Goal: Communication & Community: Ask a question

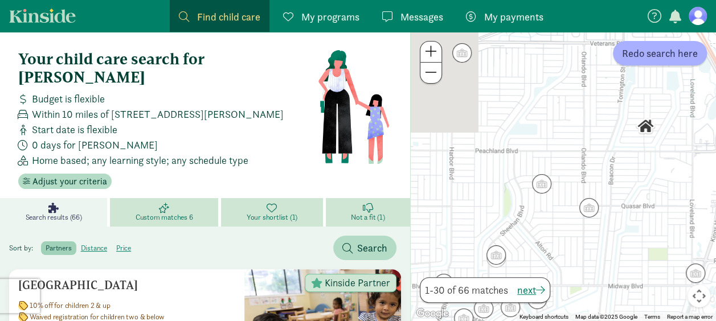
drag, startPoint x: 619, startPoint y: 97, endPoint x: 555, endPoint y: 337, distance: 248.2
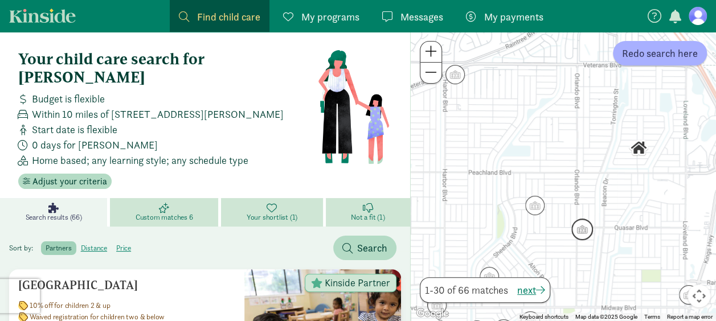
click at [579, 231] on img "Click to see details" at bounding box center [582, 230] width 22 height 22
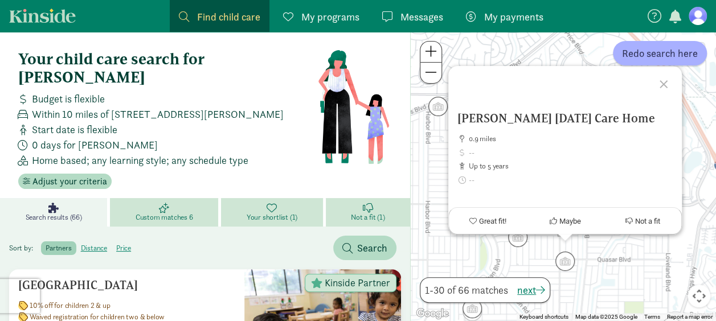
drag, startPoint x: 667, startPoint y: 81, endPoint x: 654, endPoint y: 83, distance: 12.6
click at [667, 81] on div at bounding box center [665, 82] width 33 height 33
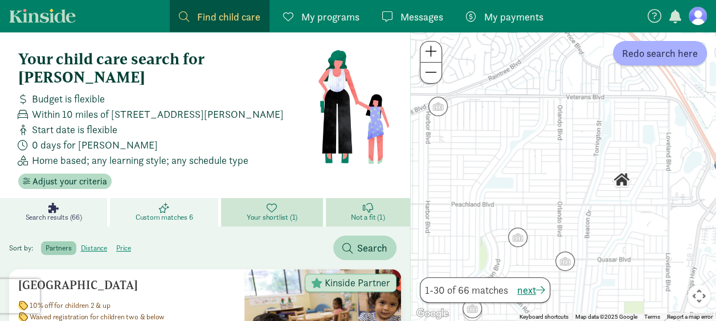
click at [187, 198] on link "Custom matches 6" at bounding box center [165, 212] width 111 height 28
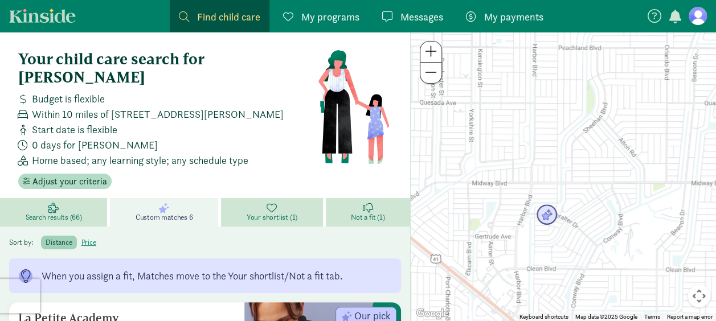
click at [546, 216] on img "Click to see details" at bounding box center [547, 216] width 22 height 22
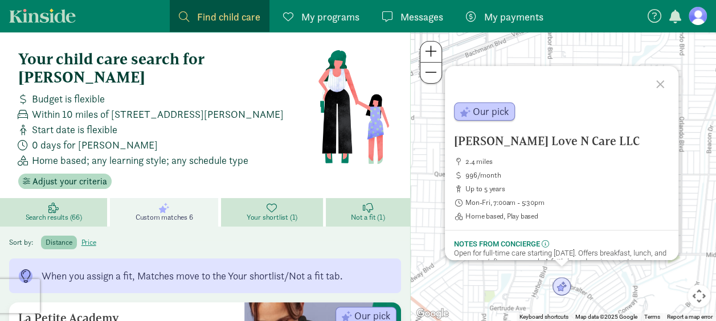
click at [658, 84] on div at bounding box center [661, 82] width 33 height 33
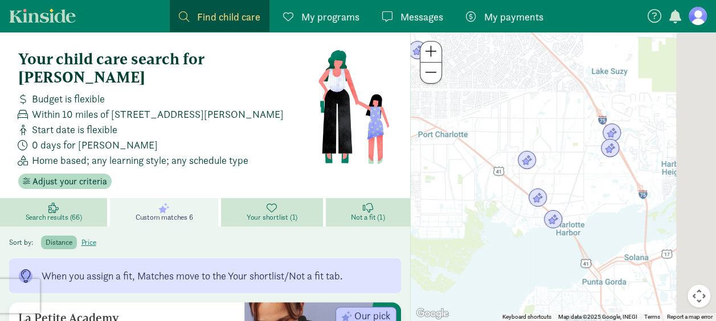
drag, startPoint x: 670, startPoint y: 171, endPoint x: 580, endPoint y: 166, distance: 90.1
click at [580, 166] on div at bounding box center [563, 176] width 305 height 289
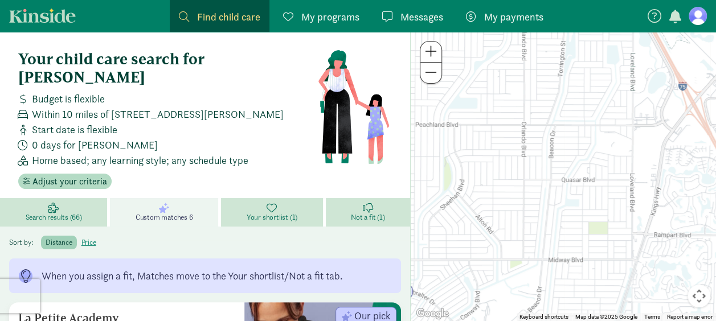
drag, startPoint x: 524, startPoint y: 106, endPoint x: 537, endPoint y: 287, distance: 181.6
click at [537, 287] on div at bounding box center [563, 176] width 305 height 289
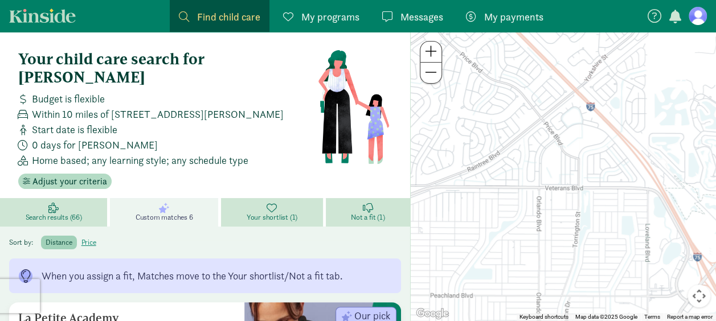
drag, startPoint x: 577, startPoint y: 126, endPoint x: 591, endPoint y: 288, distance: 163.0
click at [591, 288] on div at bounding box center [563, 176] width 305 height 289
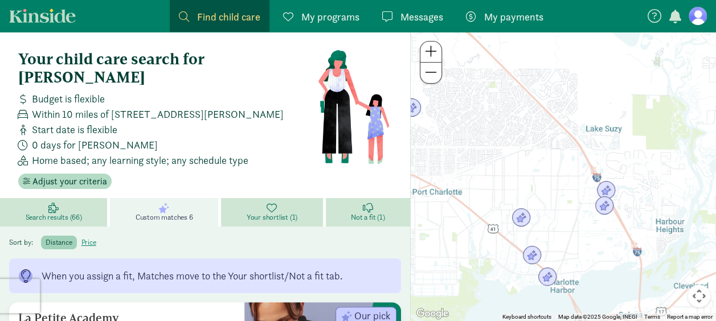
drag, startPoint x: 582, startPoint y: 269, endPoint x: 557, endPoint y: 123, distance: 148.5
click at [557, 125] on div at bounding box center [563, 176] width 305 height 289
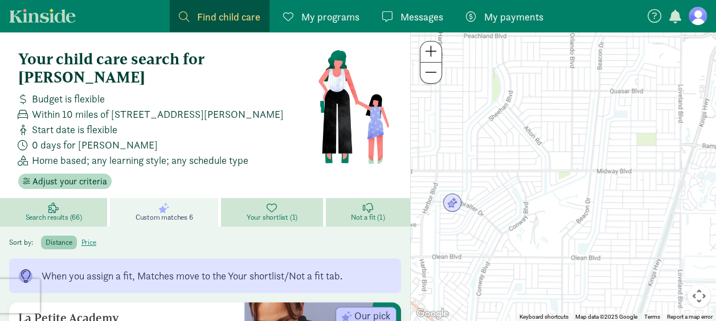
drag, startPoint x: 511, startPoint y: 86, endPoint x: 520, endPoint y: 138, distance: 52.5
click at [520, 138] on div at bounding box center [563, 176] width 305 height 289
click at [452, 203] on img "Click to see details" at bounding box center [453, 204] width 22 height 22
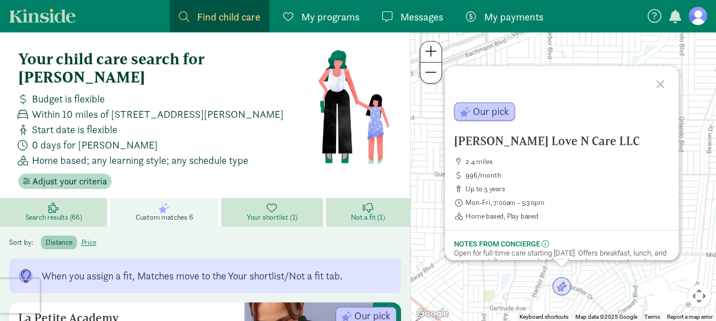
drag, startPoint x: 603, startPoint y: 141, endPoint x: 444, endPoint y: 141, distance: 158.9
click at [444, 141] on div "Lil Lee's Love N Care LLC 2.4 miles 996/month up to 5 years Mon-Fri, 7:00am - 5…" at bounding box center [563, 176] width 305 height 289
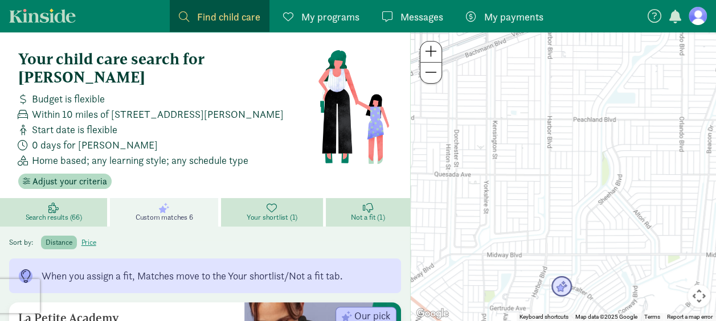
click at [561, 291] on img "Click to see details" at bounding box center [562, 287] width 22 height 22
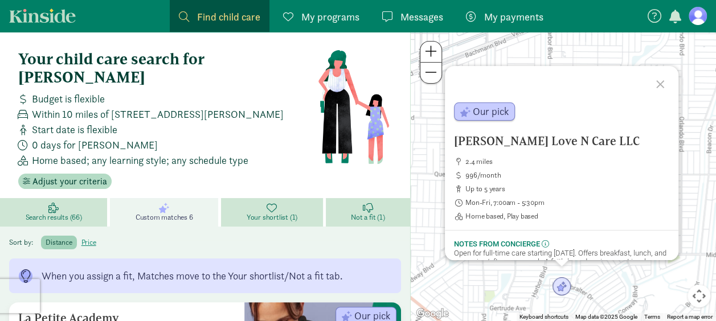
click at [655, 81] on div at bounding box center [661, 82] width 33 height 33
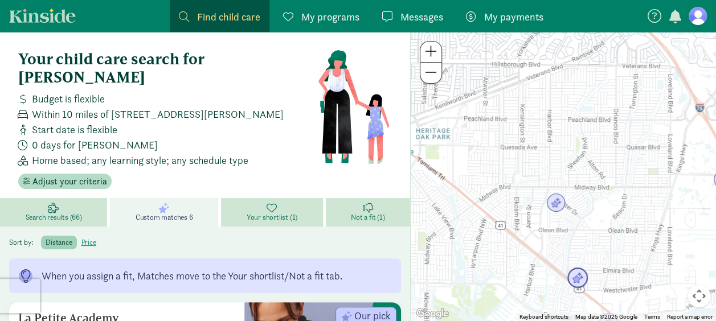
click at [582, 279] on img "Click to see details" at bounding box center [578, 279] width 22 height 22
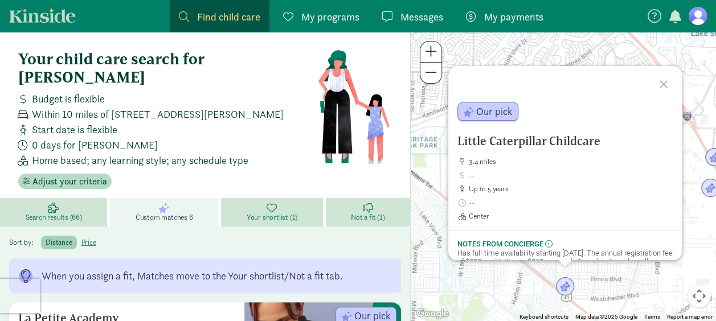
click at [667, 85] on div at bounding box center [665, 82] width 33 height 33
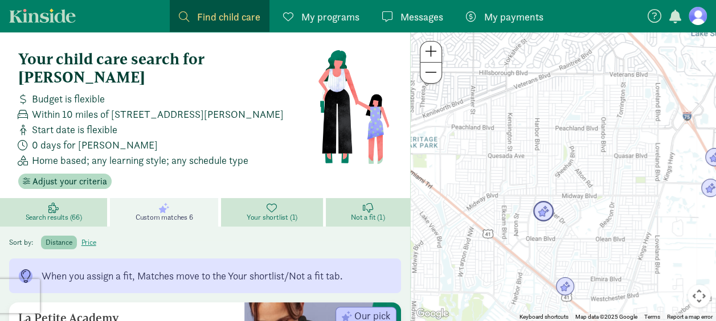
click at [547, 215] on img "Click to see details" at bounding box center [544, 212] width 22 height 22
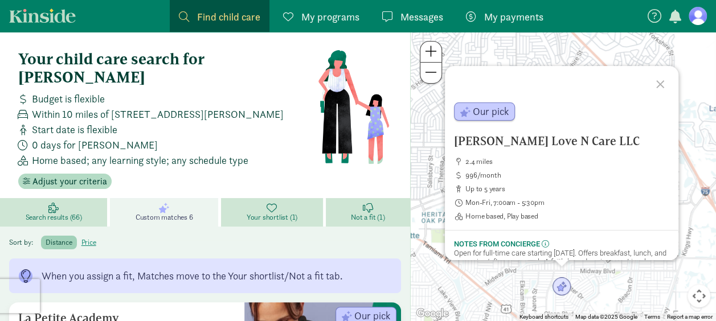
click at [249, 157] on div "Your child care search for Malina Budget is flexible Within 10 miles of 23309 H…" at bounding box center [167, 119] width 299 height 139
click at [656, 84] on div at bounding box center [661, 82] width 33 height 33
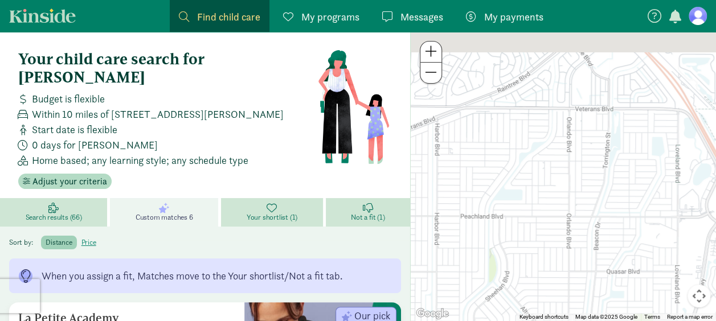
drag, startPoint x: 613, startPoint y: 167, endPoint x: 602, endPoint y: 285, distance: 117.9
click at [602, 285] on div at bounding box center [563, 176] width 305 height 289
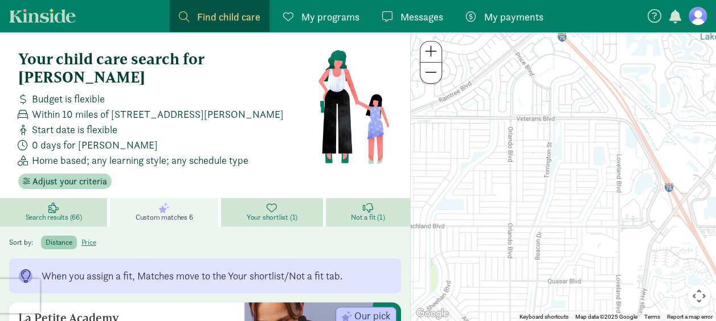
drag, startPoint x: 658, startPoint y: 248, endPoint x: 567, endPoint y: 180, distance: 113.1
click at [567, 180] on div at bounding box center [563, 176] width 305 height 289
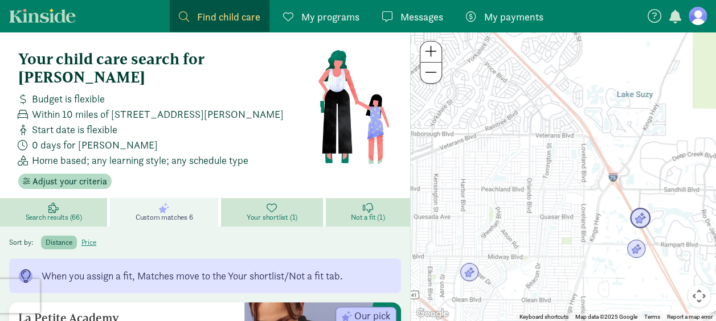
click at [642, 218] on img "Click to see details" at bounding box center [641, 219] width 22 height 22
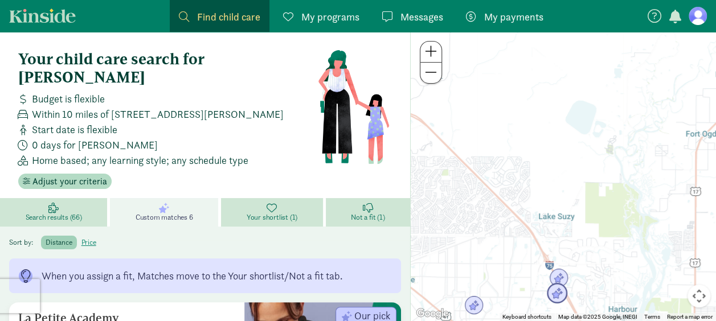
click at [555, 296] on img "Click to see details" at bounding box center [557, 294] width 22 height 22
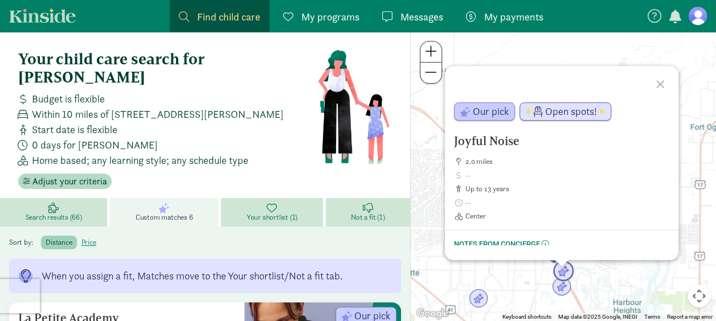
click at [569, 271] on img "Click to see details" at bounding box center [564, 272] width 22 height 22
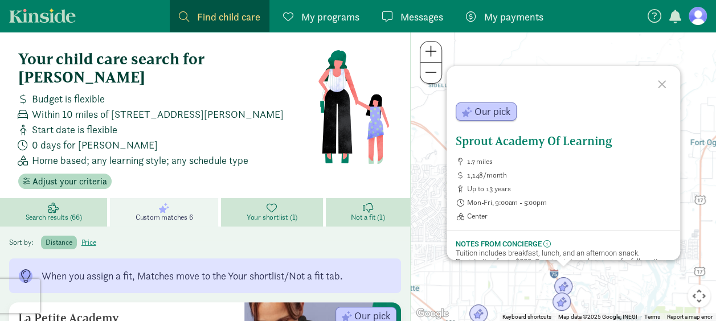
click at [532, 144] on h5 "Sprout Academy Of Learning" at bounding box center [563, 141] width 215 height 14
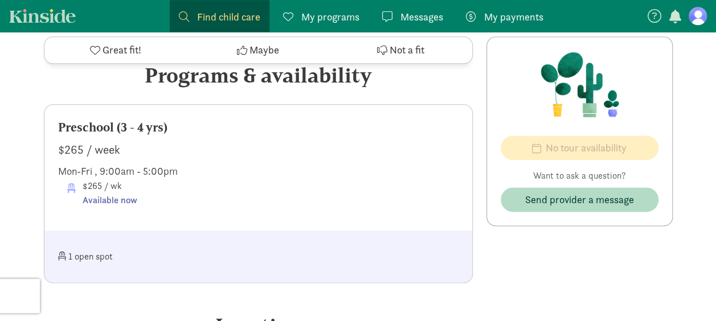
scroll to position [627, 0]
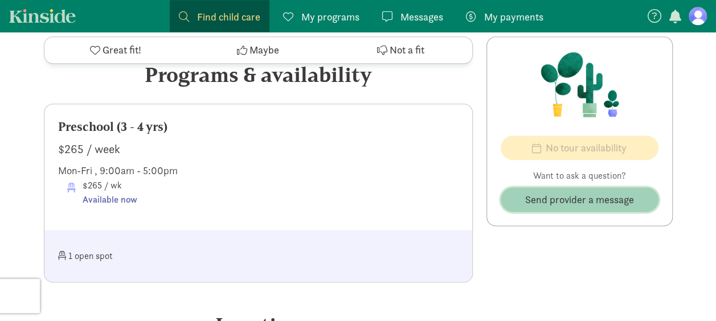
click at [557, 198] on span "Send provider a message" at bounding box center [579, 199] width 109 height 15
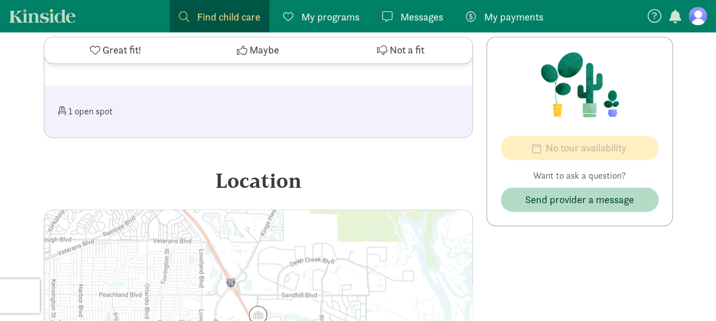
scroll to position [768, 0]
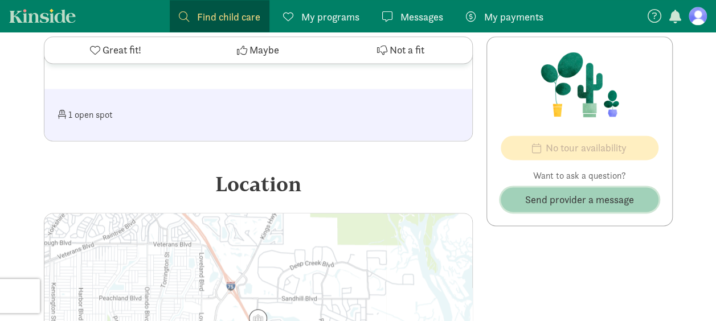
click at [573, 197] on span "Send provider a message" at bounding box center [579, 199] width 109 height 15
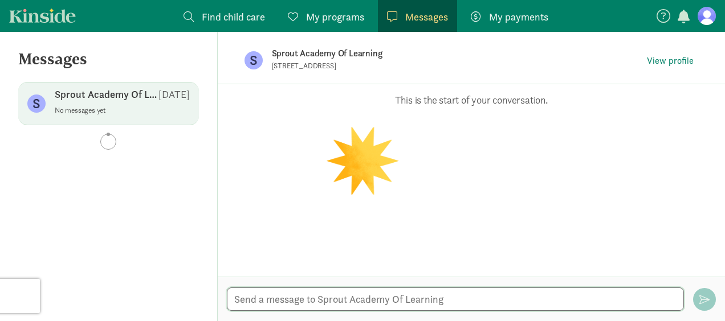
click at [301, 303] on textarea at bounding box center [455, 299] width 457 height 23
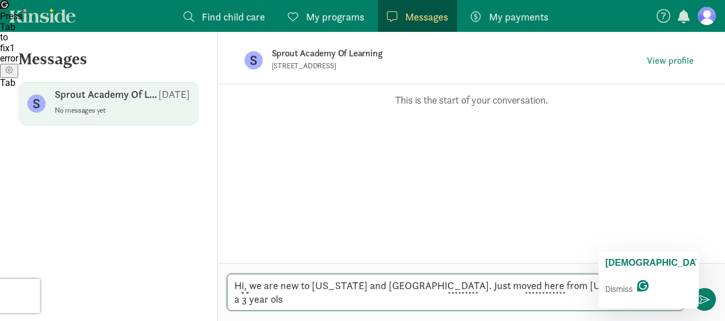
click at [630, 299] on textarea "Hi, we are new to Florida and Port Charlotte. Just moved here from Colorado. I …" at bounding box center [455, 292] width 457 height 37
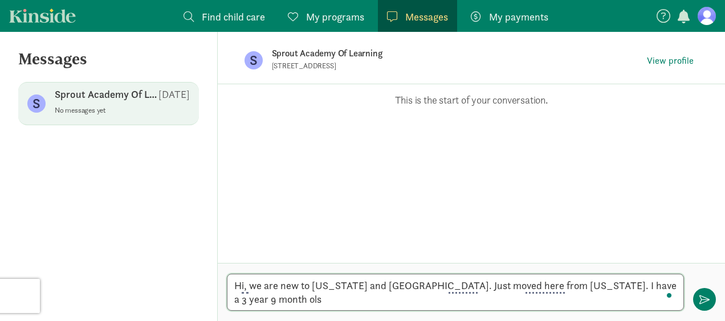
click at [237, 297] on textarea "Hi, we are new to Florida and Port Charlotte. Just moved here from Colorado. I …" at bounding box center [455, 292] width 457 height 37
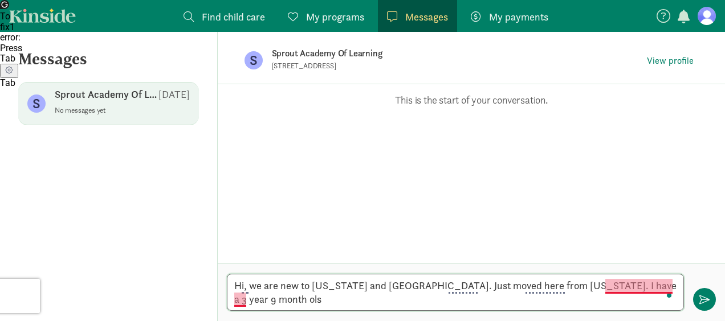
click at [629, 285] on textarea "Hi, we are new to Florida and Port Charlotte. Just moved here from Colorado. I …" at bounding box center [455, 292] width 457 height 37
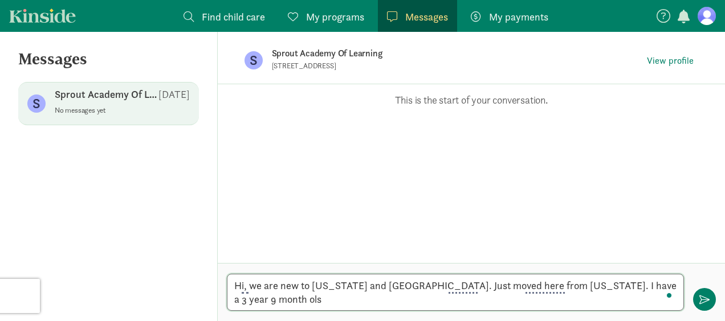
click at [629, 285] on textarea "Hi, we are new to Florida and Port Charlotte. Just moved here from Colorado. I …" at bounding box center [455, 292] width 457 height 37
click at [231, 293] on textarea "Hi, we are new to Florida and Port Charlotte. Just moved here from Colorado. I …" at bounding box center [455, 292] width 457 height 37
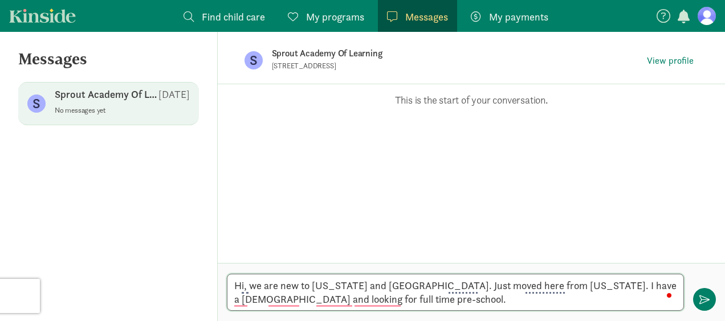
type textarea "Hi, we are new to Florida and Port Charlotte. Just moved here from Colorado. I …"
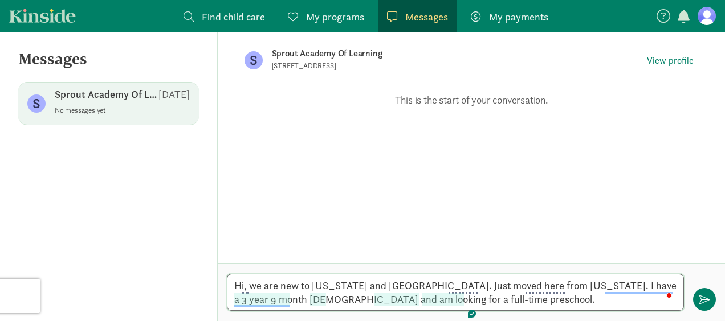
type textarea "Hi, we are new to Florida and Port Charlotte. Just moved here from Colorado. I …"
click at [484, 297] on textarea "Hi, we are new to Florida and Port Charlotte. Just moved here from Colorado. I …" at bounding box center [455, 292] width 457 height 37
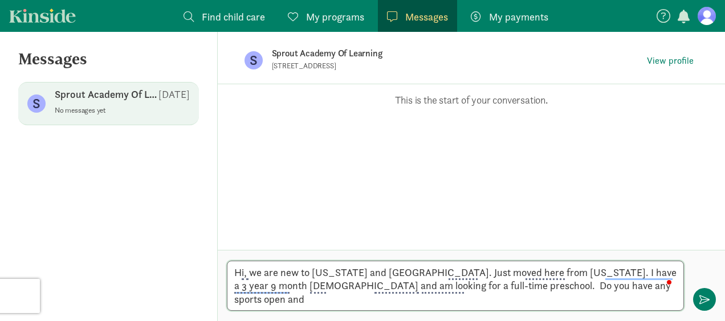
type textarea "Hi, we are new to Florida and Port Charlotte. Just moved here from Colorado. I …"
click at [615, 301] on textarea "Hi, we are new to Florida and Port Charlotte. Just moved here from Colorado. I …" at bounding box center [455, 286] width 457 height 50
drag, startPoint x: 587, startPoint y: 159, endPoint x: 630, endPoint y: 230, distance: 83.3
click at [587, 160] on div "Opps, something went wrong :( Retry This is the start of your conversation." at bounding box center [471, 167] width 507 height 166
click at [665, 291] on span at bounding box center [669, 282] width 10 height 18
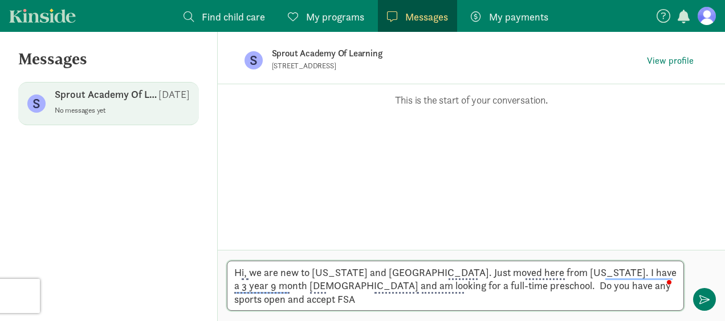
click at [657, 302] on textarea "Hi, we are new to Florida and Port Charlotte. Just moved here from Colorado. I …" at bounding box center [455, 286] width 457 height 50
click at [569, 164] on div "Opps, something went wrong :( Retry This is the start of your conversation." at bounding box center [471, 167] width 507 height 166
click at [248, 302] on textarea "Hi, we are new to Florida and Port Charlotte. Just moved here from Colorado. I …" at bounding box center [455, 286] width 457 height 50
click at [252, 299] on textarea "Hi, we are new to Florida and Port Charlotte. Just moved here from Colorado. I …" at bounding box center [455, 286] width 457 height 50
click at [244, 296] on p "old" at bounding box center [238, 300] width 11 height 9
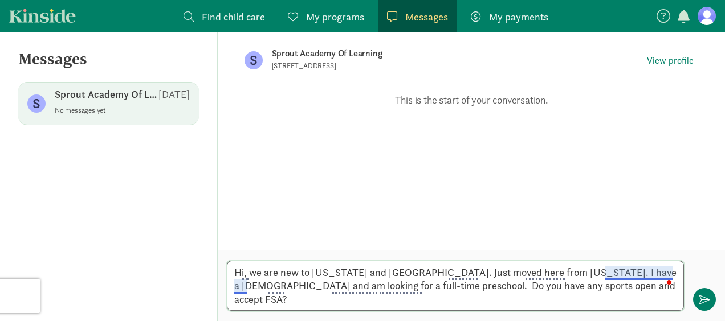
click at [633, 286] on textarea "Hi, we are new to Florida and Port Charlotte. Just moved here from Colorado. I …" at bounding box center [455, 286] width 457 height 50
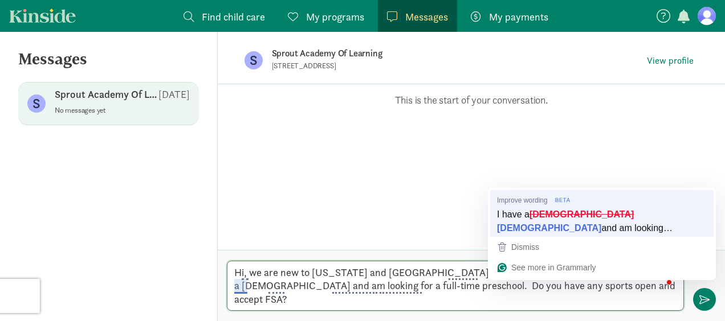
type textarea "Hi, we are new to [US_STATE] and [GEOGRAPHIC_DATA]. Just moved here from [US_ST…"
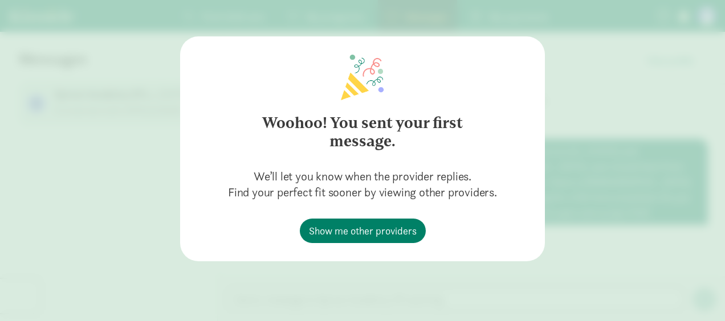
click at [512, 235] on div "Woohoo! You sent your first message. We’ll let you know when the provider repli…" at bounding box center [362, 149] width 328 height 189
click at [580, 214] on div "Woohoo! You sent your first message. We’ll let you know when the provider repli…" at bounding box center [362, 160] width 725 height 321
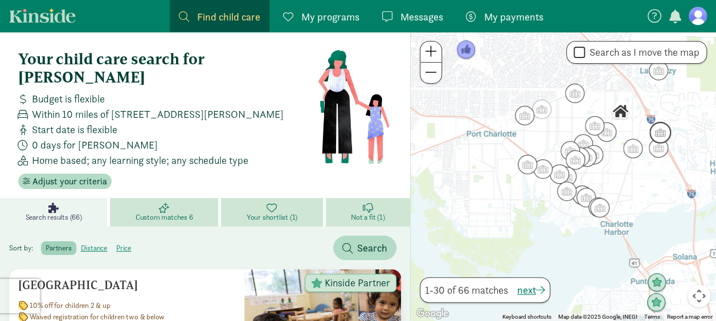
click at [662, 132] on img "Click to see details" at bounding box center [660, 133] width 22 height 22
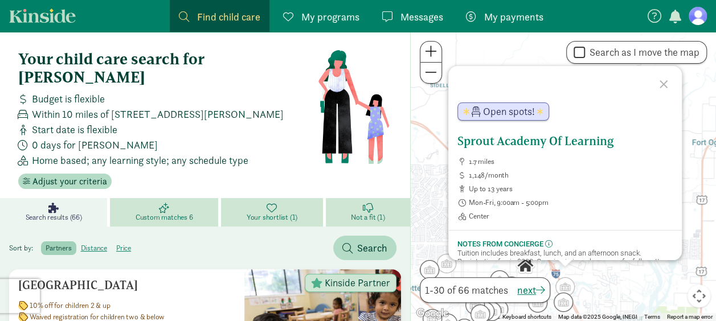
click at [599, 172] on span "1,148/month" at bounding box center [571, 175] width 204 height 9
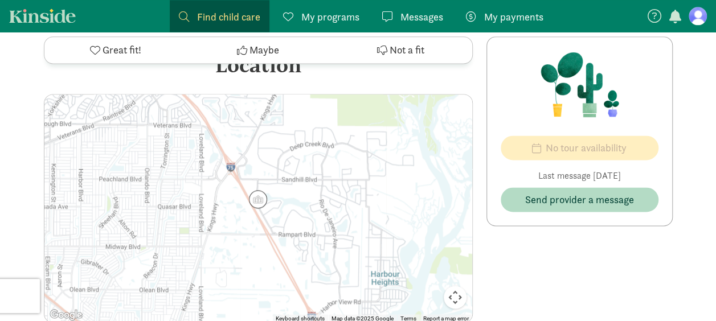
scroll to position [798, 0]
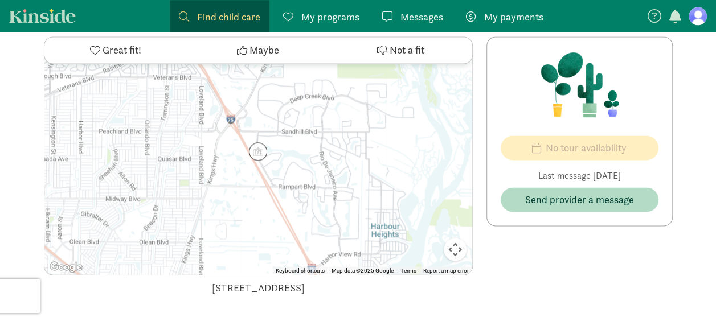
click at [116, 48] on span "Great fit!" at bounding box center [122, 50] width 39 height 15
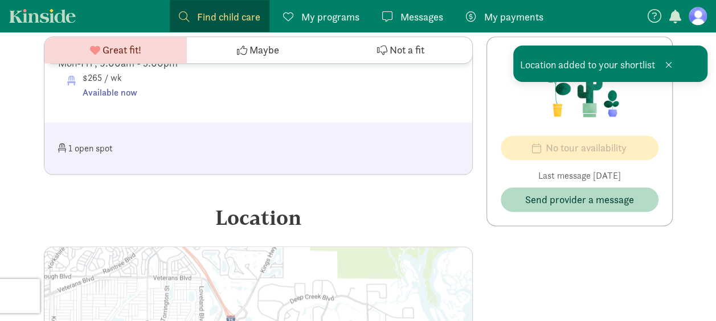
scroll to position [570, 0]
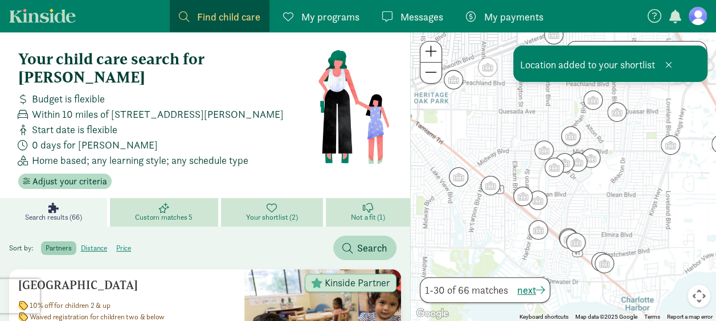
drag, startPoint x: 633, startPoint y: 116, endPoint x: 625, endPoint y: 167, distance: 51.9
click at [625, 167] on div at bounding box center [563, 176] width 305 height 289
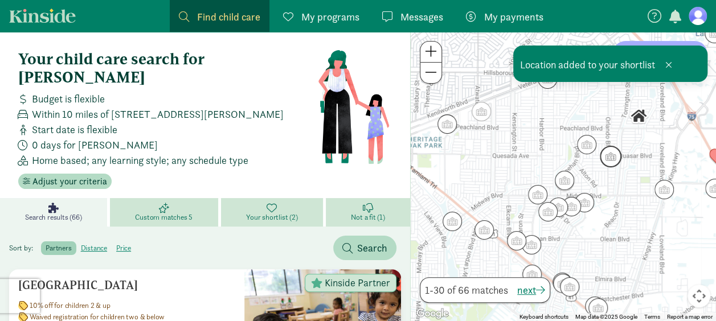
click at [611, 156] on img "Click to see details" at bounding box center [611, 157] width 22 height 22
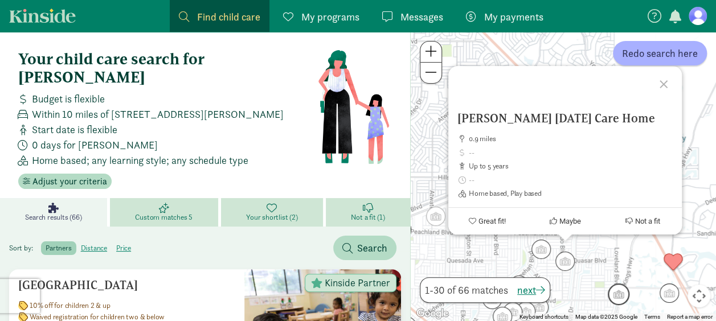
click at [623, 298] on img "Click to see details" at bounding box center [619, 295] width 22 height 22
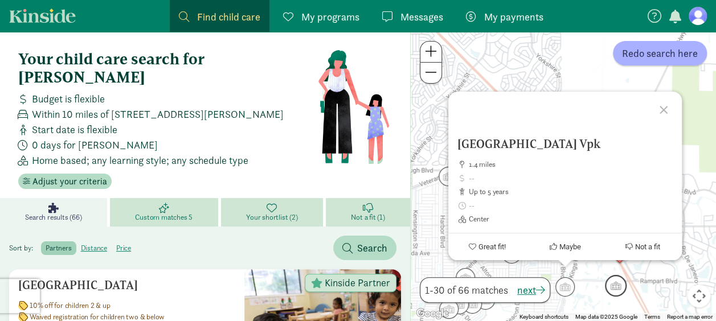
click at [622, 288] on img "Click to see details" at bounding box center [616, 286] width 22 height 22
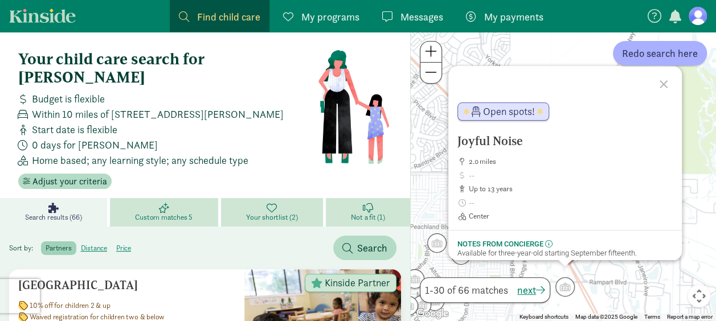
click at [662, 84] on div at bounding box center [665, 82] width 33 height 33
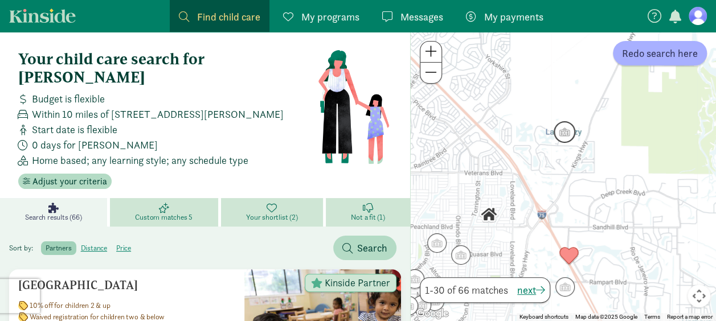
click at [559, 136] on img "Click to see details" at bounding box center [565, 132] width 22 height 22
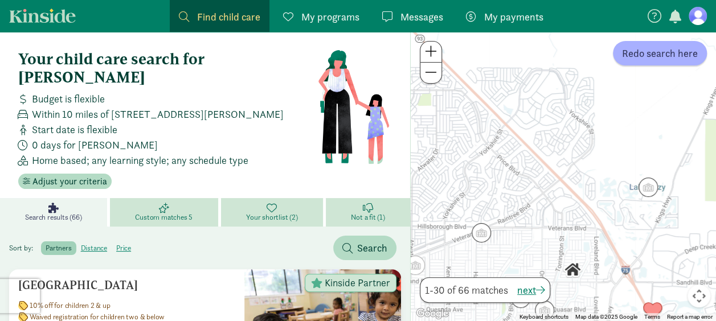
drag, startPoint x: 485, startPoint y: 240, endPoint x: 599, endPoint y: 149, distance: 145.5
click at [599, 149] on div "To navigate, press the arrow keys." at bounding box center [563, 176] width 305 height 289
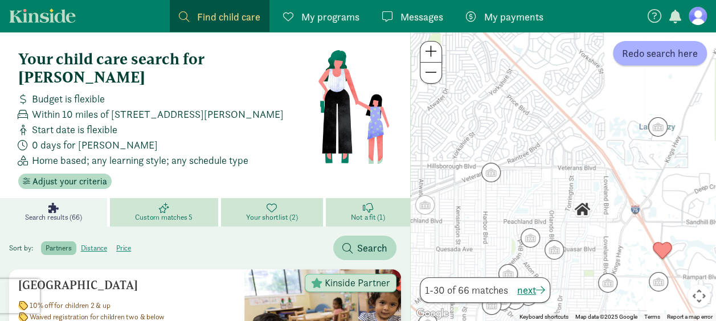
drag, startPoint x: 529, startPoint y: 232, endPoint x: 538, endPoint y: 167, distance: 65.7
click at [538, 167] on div at bounding box center [563, 176] width 305 height 289
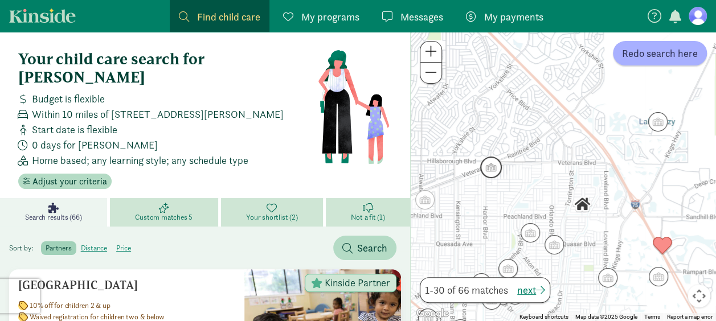
click at [486, 169] on img "Click to see details" at bounding box center [491, 168] width 22 height 22
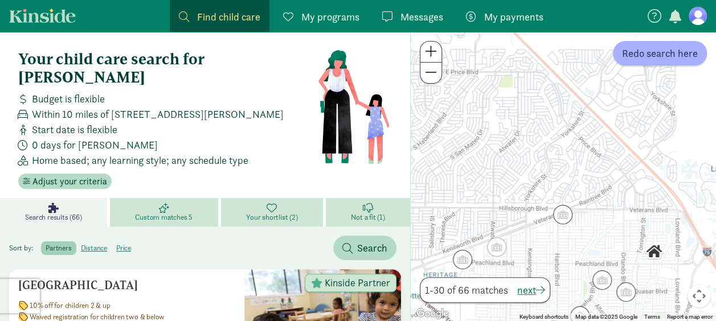
drag, startPoint x: 614, startPoint y: 243, endPoint x: 602, endPoint y: 165, distance: 78.4
click at [602, 165] on div "To navigate, press the arrow keys." at bounding box center [563, 176] width 305 height 289
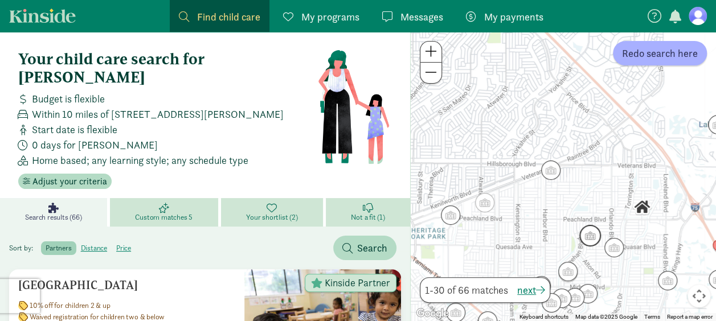
click at [594, 232] on img "Click to see details" at bounding box center [590, 236] width 22 height 22
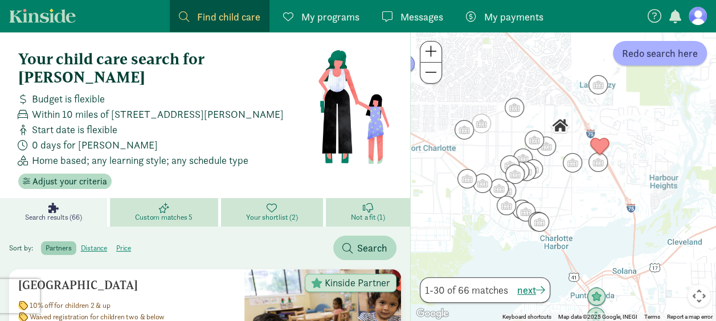
drag, startPoint x: 573, startPoint y: 268, endPoint x: 571, endPoint y: 135, distance: 132.8
click at [571, 136] on div at bounding box center [563, 176] width 305 height 289
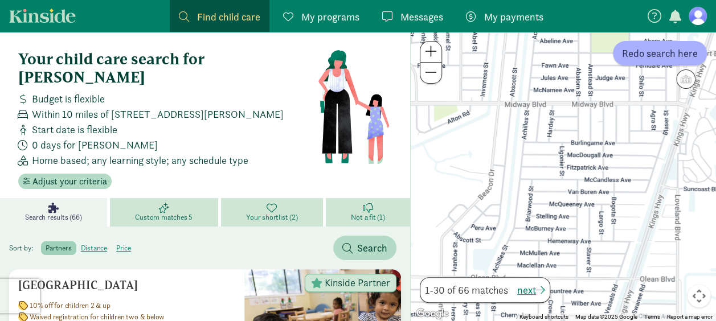
drag, startPoint x: 501, startPoint y: 121, endPoint x: 571, endPoint y: 204, distance: 108.8
click at [571, 204] on div at bounding box center [563, 176] width 305 height 289
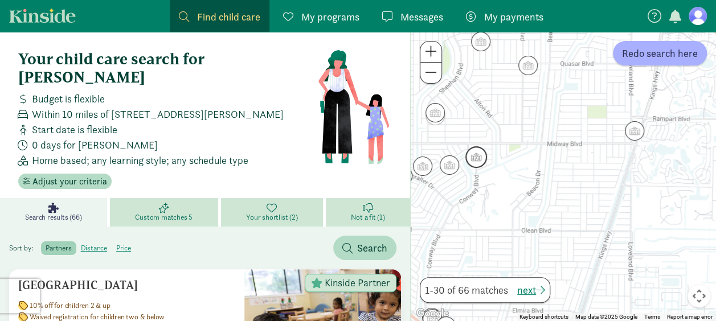
click at [479, 160] on img "Click to see details" at bounding box center [476, 157] width 22 height 22
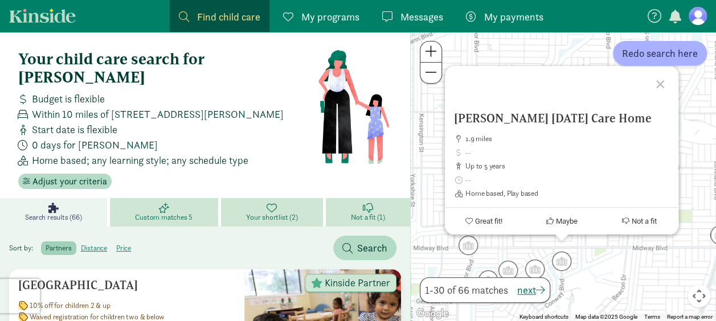
click at [670, 82] on div at bounding box center [661, 82] width 33 height 33
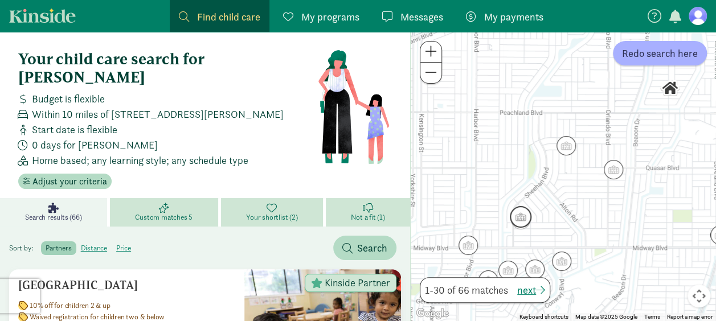
click at [526, 218] on img "Click to see details" at bounding box center [521, 217] width 22 height 22
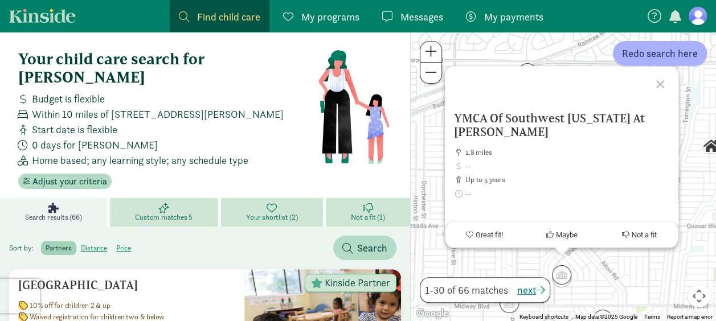
click at [660, 87] on div at bounding box center [661, 82] width 33 height 33
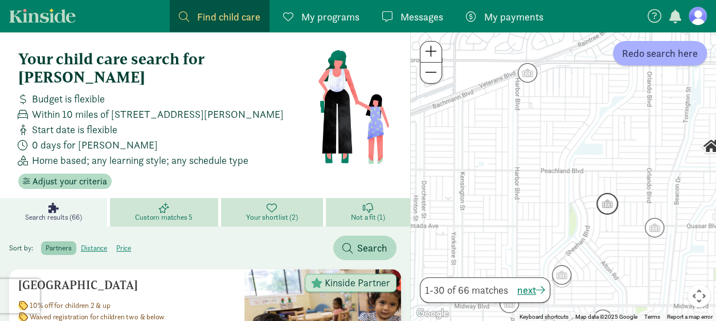
click at [611, 212] on img "Click to see details" at bounding box center [607, 204] width 22 height 22
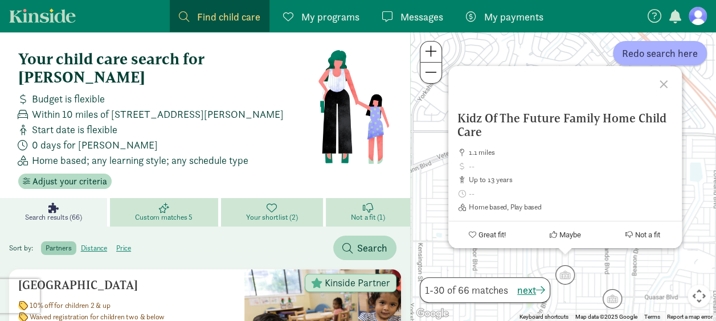
click at [672, 87] on div at bounding box center [665, 82] width 33 height 33
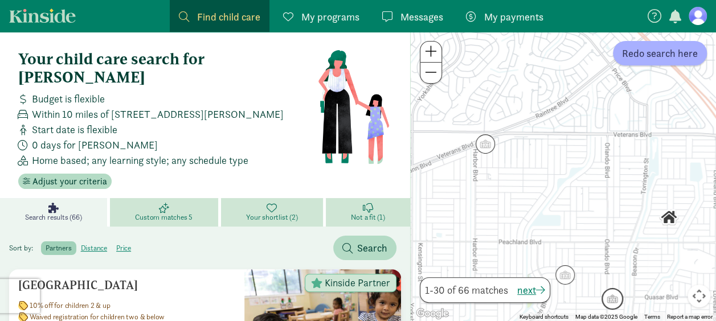
click at [612, 293] on img "Click to see details" at bounding box center [613, 299] width 22 height 22
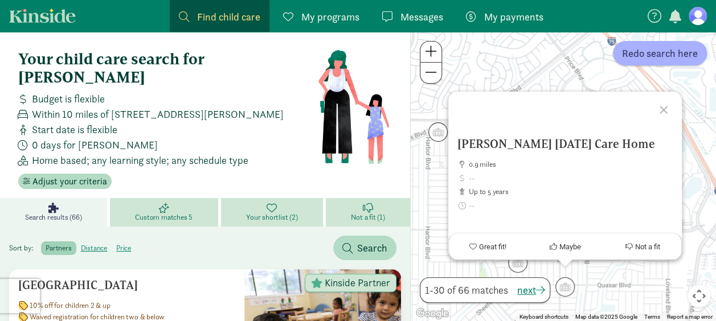
click at [663, 113] on div at bounding box center [665, 108] width 33 height 33
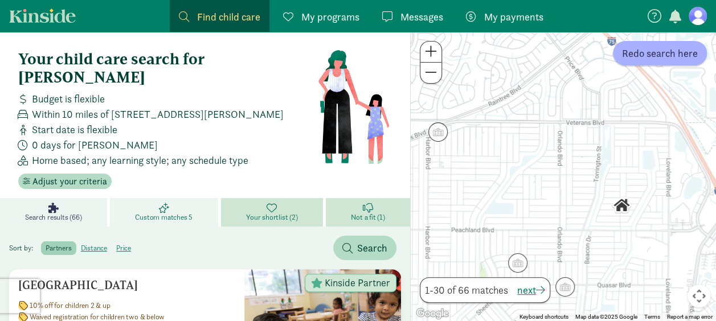
click at [175, 213] on span "Custom matches 5" at bounding box center [164, 217] width 58 height 9
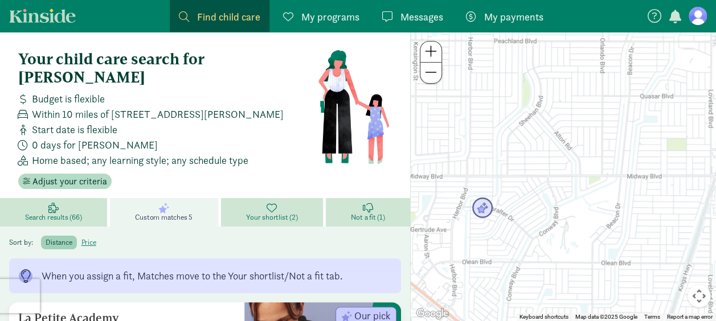
click at [477, 208] on img "Click to see details" at bounding box center [483, 209] width 22 height 22
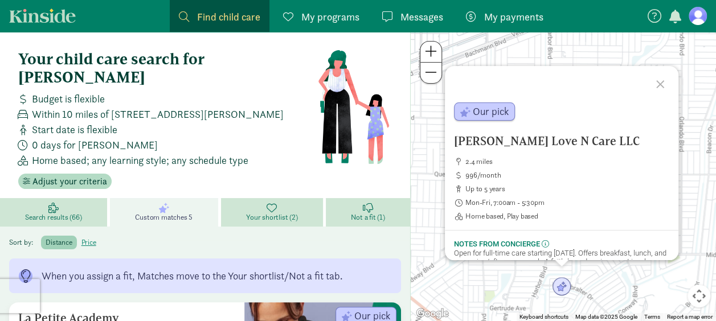
click at [661, 87] on div at bounding box center [661, 82] width 33 height 33
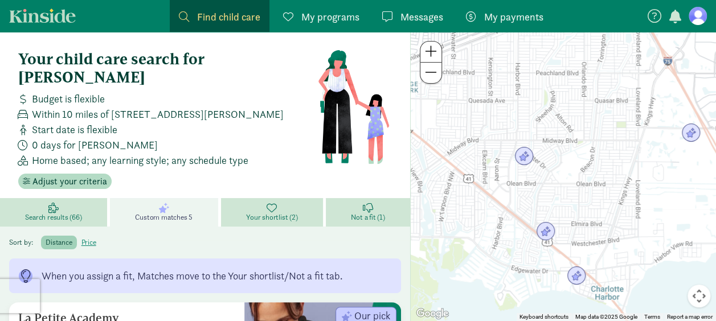
drag, startPoint x: 659, startPoint y: 248, endPoint x: 571, endPoint y: 162, distance: 122.5
click at [571, 162] on div at bounding box center [563, 176] width 305 height 289
click at [553, 231] on img "Click to see details" at bounding box center [545, 230] width 22 height 22
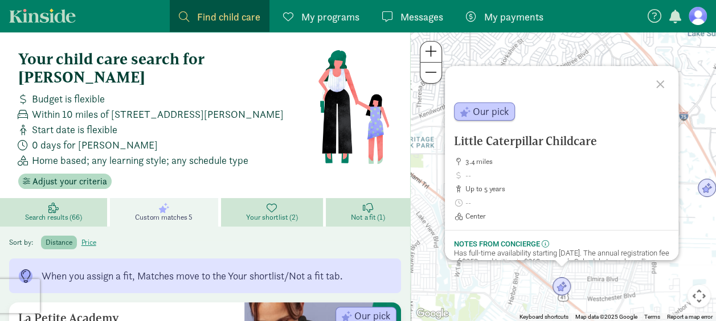
click at [663, 84] on div at bounding box center [661, 82] width 33 height 33
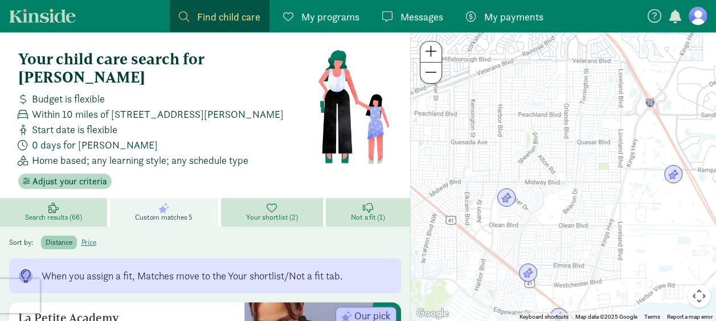
drag, startPoint x: 645, startPoint y: 231, endPoint x: 597, endPoint y: 206, distance: 54.3
click at [597, 206] on div at bounding box center [563, 176] width 305 height 289
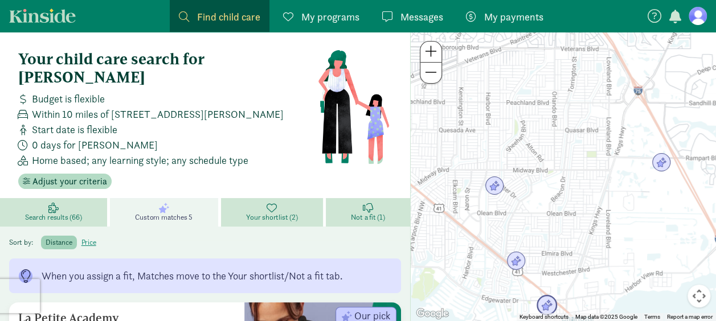
click at [551, 306] on img "Click to see details" at bounding box center [547, 306] width 22 height 22
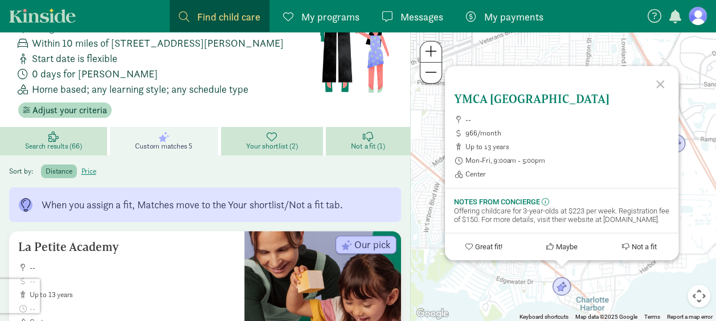
scroll to position [171, 0]
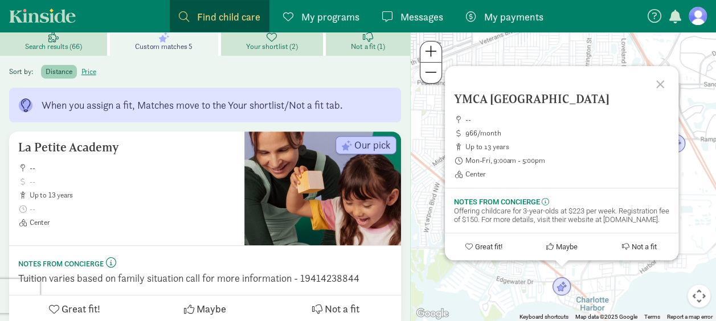
click at [659, 87] on div at bounding box center [661, 82] width 33 height 33
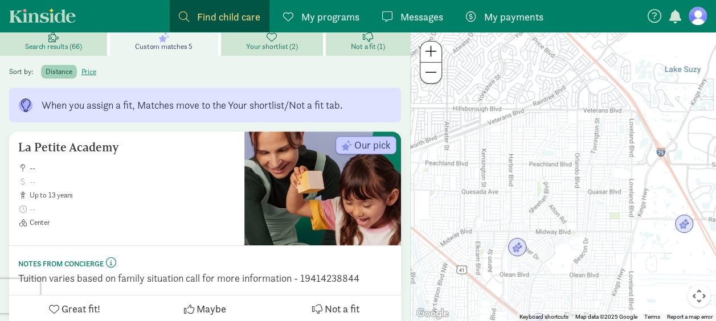
drag, startPoint x: 577, startPoint y: 96, endPoint x: 586, endPoint y: 186, distance: 89.9
click at [586, 186] on div at bounding box center [563, 176] width 305 height 289
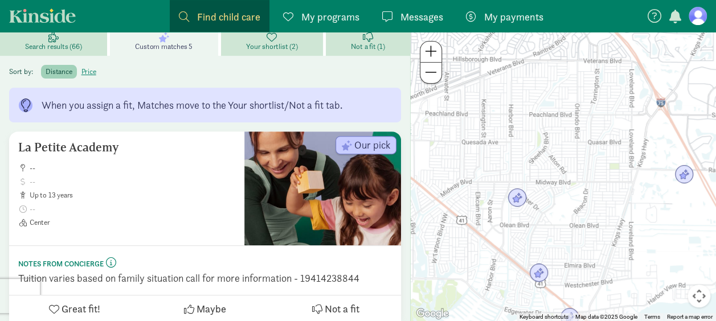
drag, startPoint x: 586, startPoint y: 234, endPoint x: 585, endPoint y: 196, distance: 37.6
click at [585, 196] on div at bounding box center [563, 176] width 305 height 289
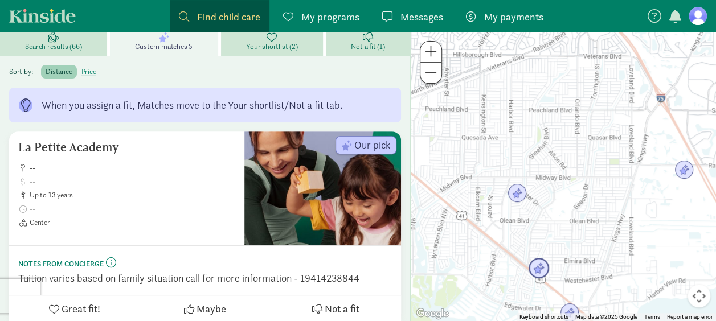
click at [546, 272] on img "Click to see details" at bounding box center [539, 269] width 22 height 22
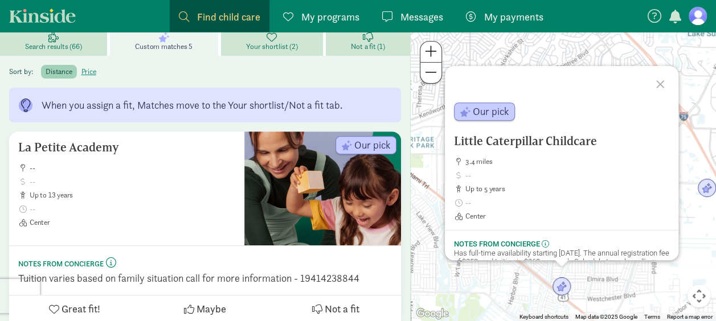
click at [594, 287] on div "Little Caterpillar Childcare 3.4 miles up to 5 years Center Our pick Notes from…" at bounding box center [563, 176] width 305 height 289
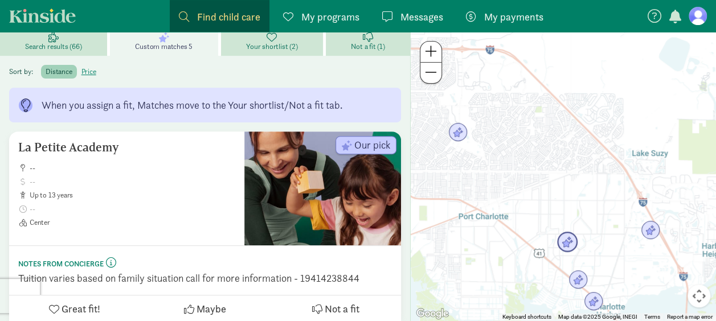
click at [562, 244] on img "Click to see details" at bounding box center [568, 243] width 22 height 22
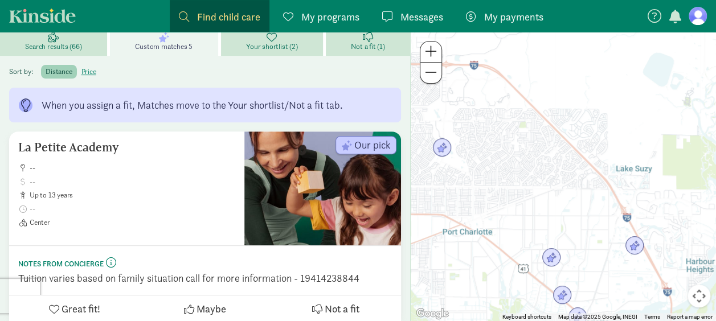
drag, startPoint x: 631, startPoint y: 280, endPoint x: 594, endPoint y: 192, distance: 95.8
click at [594, 192] on div at bounding box center [563, 176] width 305 height 289
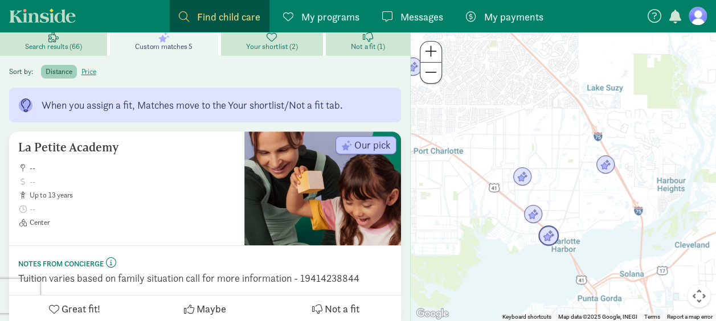
click at [551, 243] on img "Click to see details" at bounding box center [549, 237] width 22 height 22
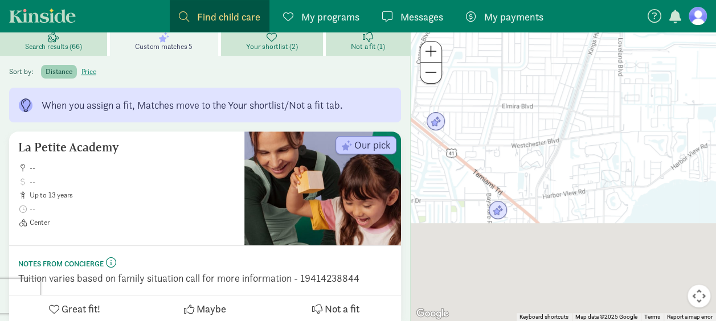
drag, startPoint x: 539, startPoint y: 267, endPoint x: 532, endPoint y: 149, distance: 117.6
click at [532, 149] on div at bounding box center [563, 176] width 305 height 289
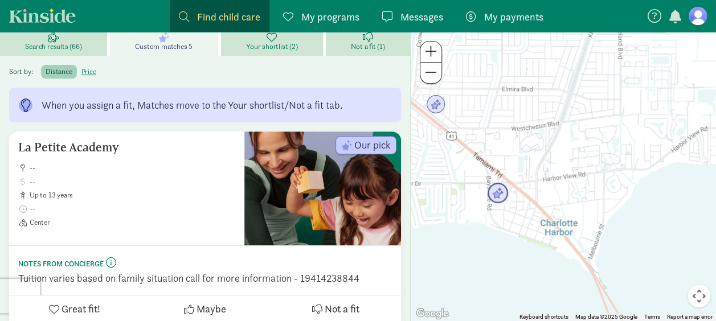
click at [502, 197] on img "Click to see details" at bounding box center [498, 194] width 22 height 22
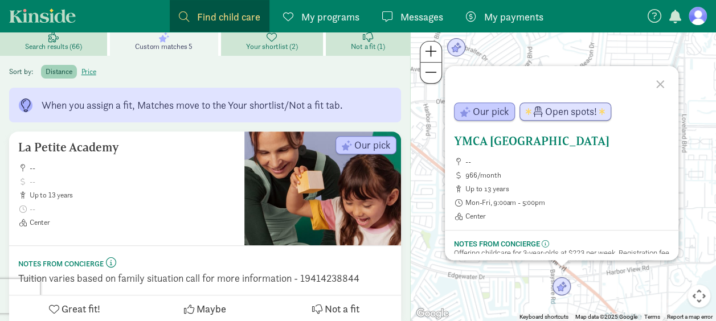
click at [510, 147] on h5 "YMCA [GEOGRAPHIC_DATA]" at bounding box center [561, 141] width 215 height 14
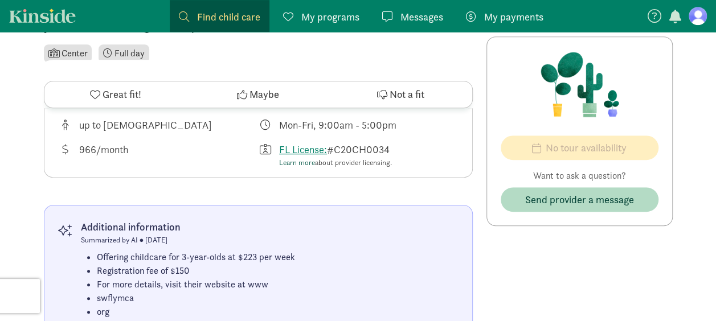
scroll to position [399, 0]
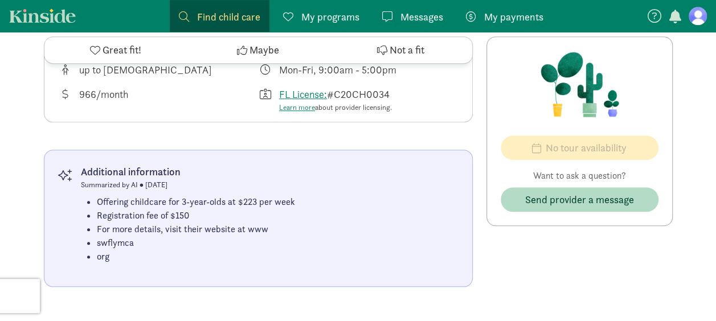
click at [109, 241] on li "swflymca" at bounding box center [196, 243] width 198 height 14
copy li "swflymca"
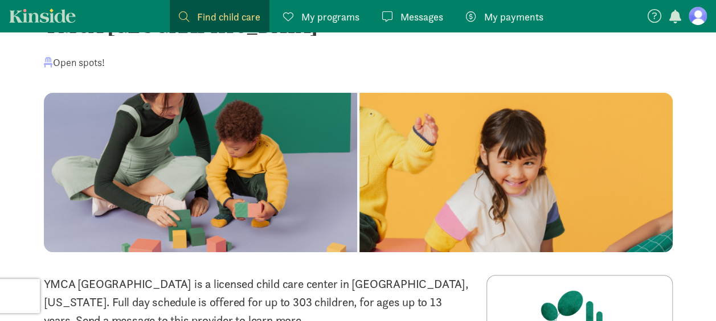
scroll to position [0, 0]
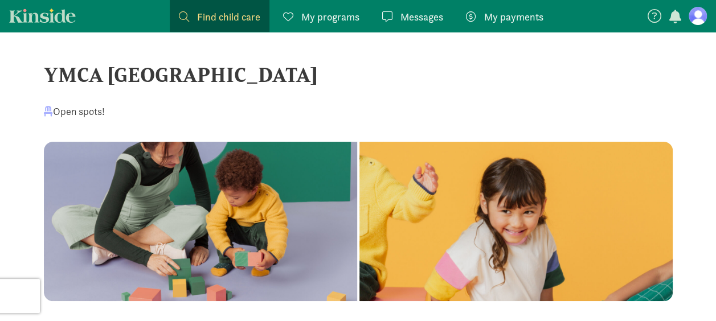
drag, startPoint x: 46, startPoint y: 75, endPoint x: 561, endPoint y: 81, distance: 515.0
click at [564, 81] on div "YMCA [GEOGRAPHIC_DATA]" at bounding box center [358, 74] width 629 height 31
copy div "YMCA [GEOGRAPHIC_DATA]"
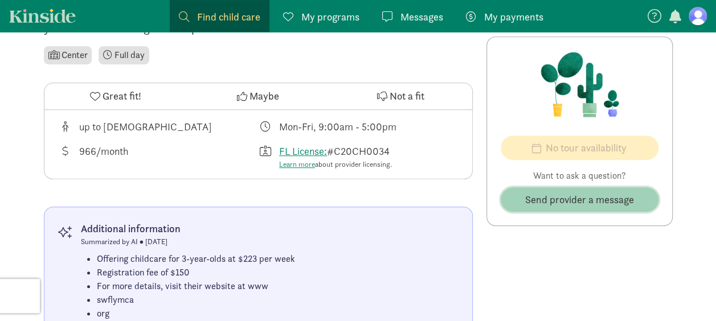
click at [555, 197] on span "Send provider a message" at bounding box center [579, 199] width 109 height 15
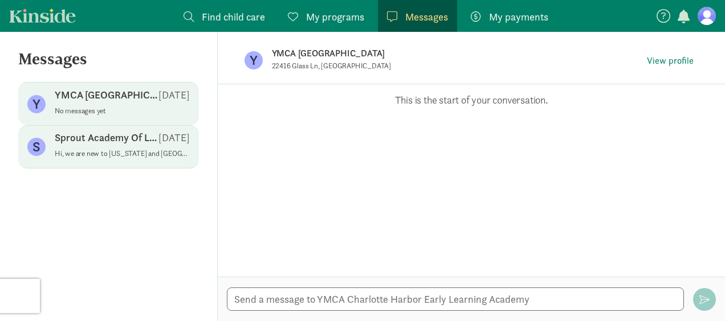
click at [110, 142] on p "Sprout Academy Of Learning" at bounding box center [107, 138] width 104 height 14
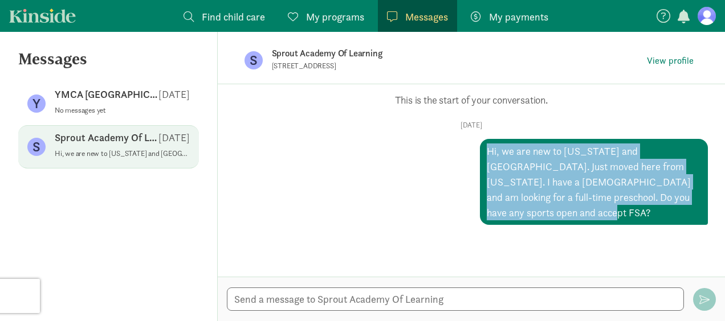
drag, startPoint x: 544, startPoint y: 215, endPoint x: 460, endPoint y: 136, distance: 115.3
click at [460, 136] on div "Tue, Sep 09 Hi, we are new to Florida and Port Charlotte. Just moved here from …" at bounding box center [471, 173] width 473 height 104
copy div "Hi, we are new to [US_STATE] and [GEOGRAPHIC_DATA]. Just moved here from [US_ST…"
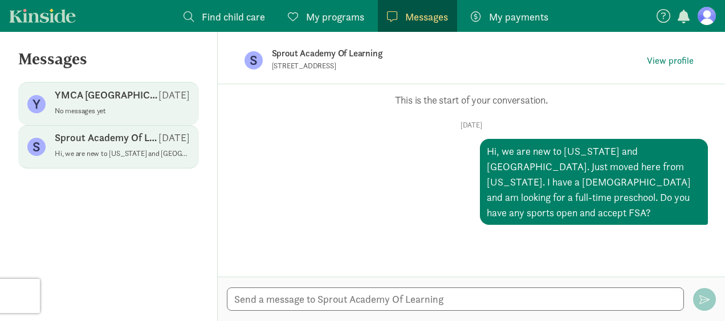
click at [125, 93] on p "YMCA [GEOGRAPHIC_DATA]" at bounding box center [107, 95] width 104 height 14
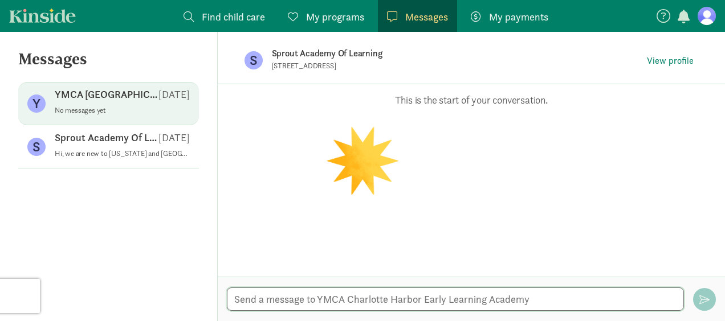
click at [336, 303] on textarea at bounding box center [455, 299] width 457 height 23
paste textarea "Hi, we are new to [US_STATE] and [GEOGRAPHIC_DATA]. Just moved here from [US_ST…"
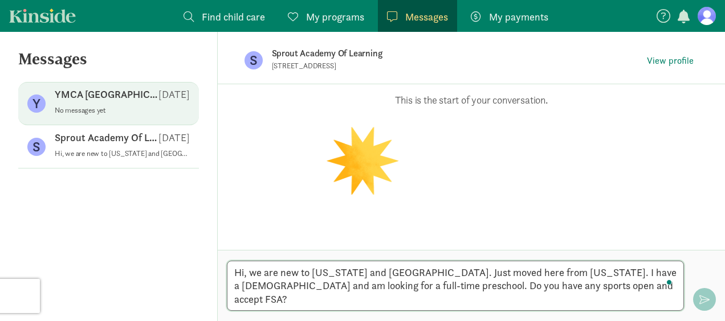
click at [411, 283] on textarea "Hi, we are new to [US_STATE] and [GEOGRAPHIC_DATA]. Just moved here from [US_ST…" at bounding box center [455, 286] width 457 height 50
click at [586, 289] on textarea "Hi, we are new to [US_STATE] and [GEOGRAPHIC_DATA]. Just moved here from [US_ST…" at bounding box center [455, 286] width 457 height 50
click at [657, 300] on textarea "Hi, we are new to [US_STATE] and [GEOGRAPHIC_DATA]. Just moved here from [US_ST…" at bounding box center [455, 286] width 457 height 50
click at [631, 300] on textarea "Hi, we are new to Florida and Port Charlotte. Just moved here from Colorado. I …" at bounding box center [455, 286] width 457 height 50
type textarea "Hi, we are new to Florida and Port Charlotte. Just moved here from Colorado. I …"
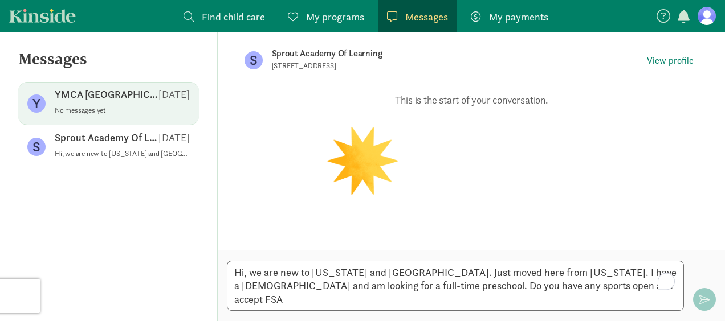
click at [595, 178] on div "Opps, something went wrong :( Retry This is the start of your conversation." at bounding box center [471, 167] width 507 height 166
click at [681, 58] on span "View profile" at bounding box center [670, 61] width 47 height 14
